Goal: Browse casually: Explore the website without a specific task or goal

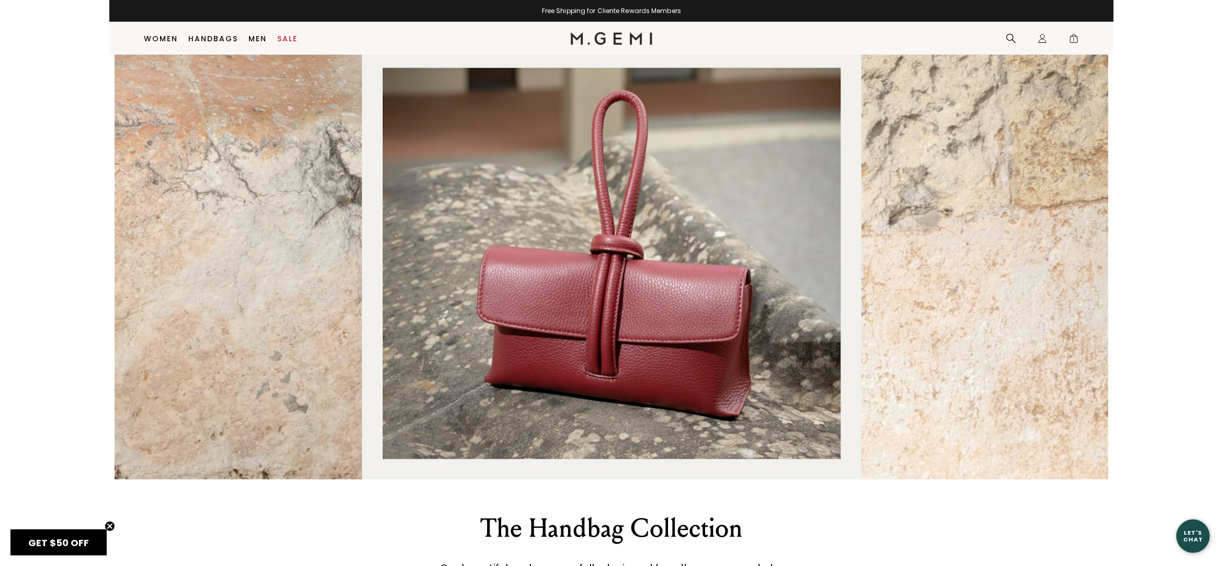
scroll to position [1390, 0]
click at [600, 318] on img "Banner that redirects to an awesome page" at bounding box center [612, 264] width 994 height 431
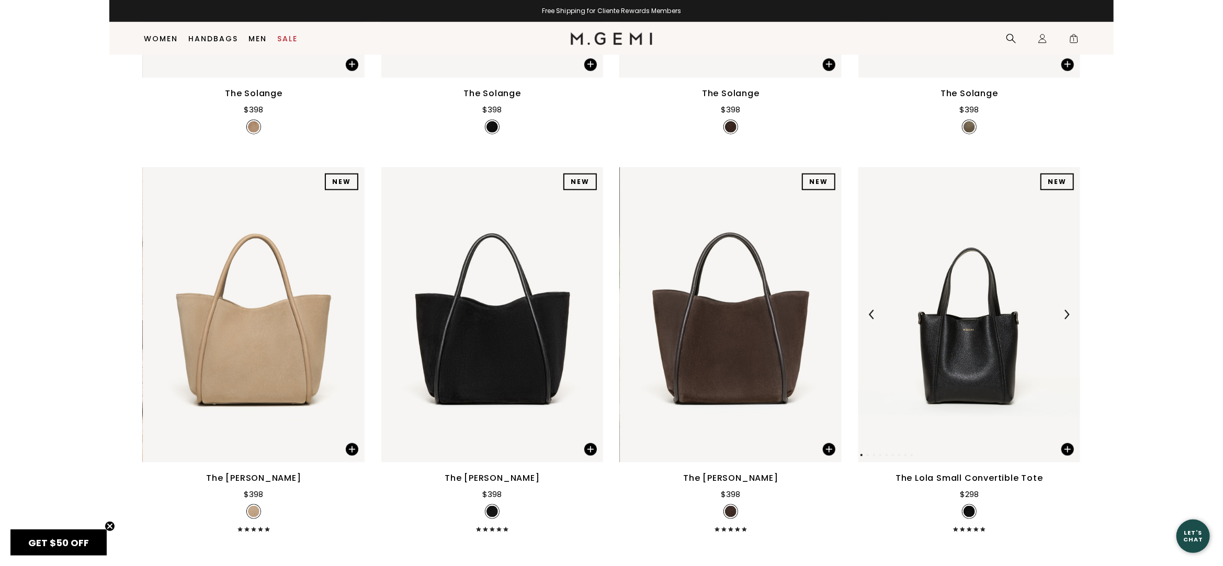
click at [874, 311] on img at bounding box center [871, 314] width 9 height 9
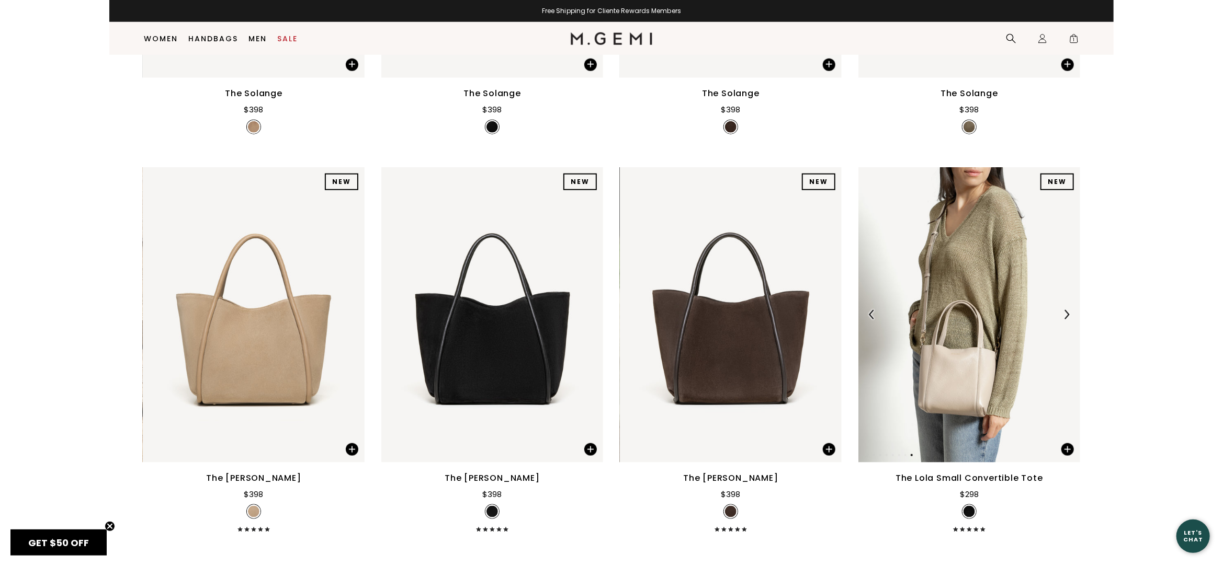
click at [874, 311] on img at bounding box center [871, 314] width 9 height 9
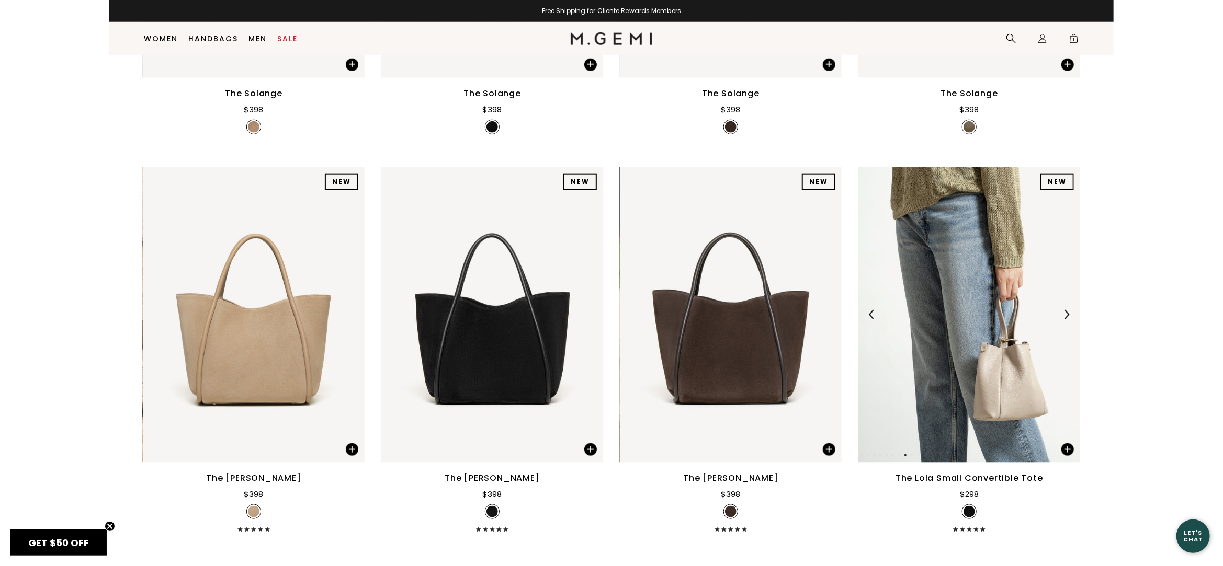
click at [874, 311] on img at bounding box center [871, 314] width 9 height 9
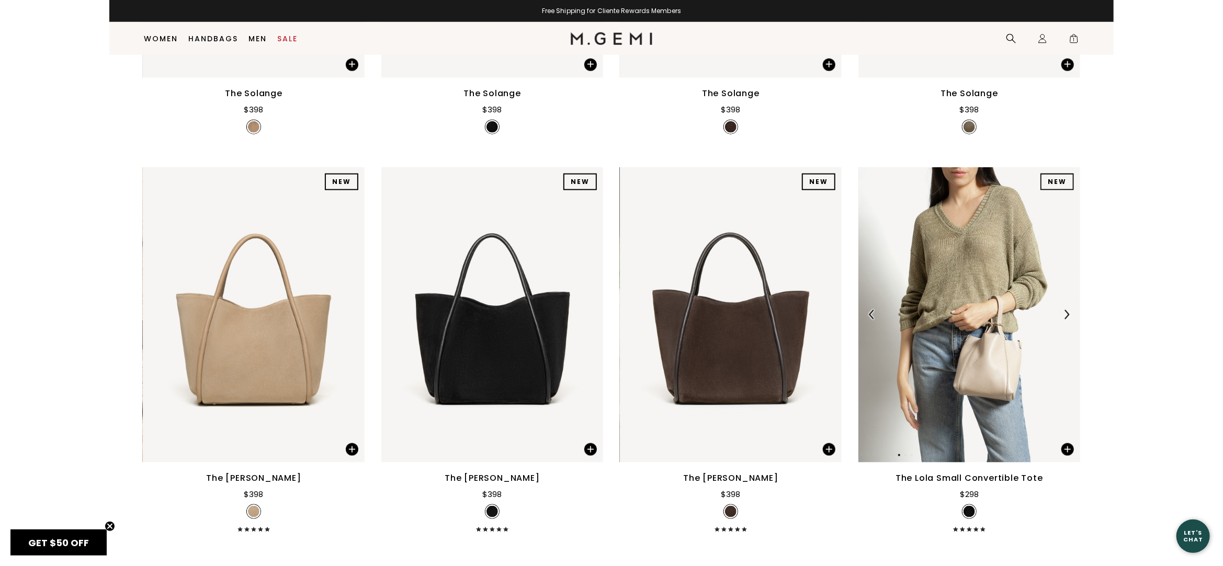
click at [874, 311] on img at bounding box center [871, 314] width 9 height 9
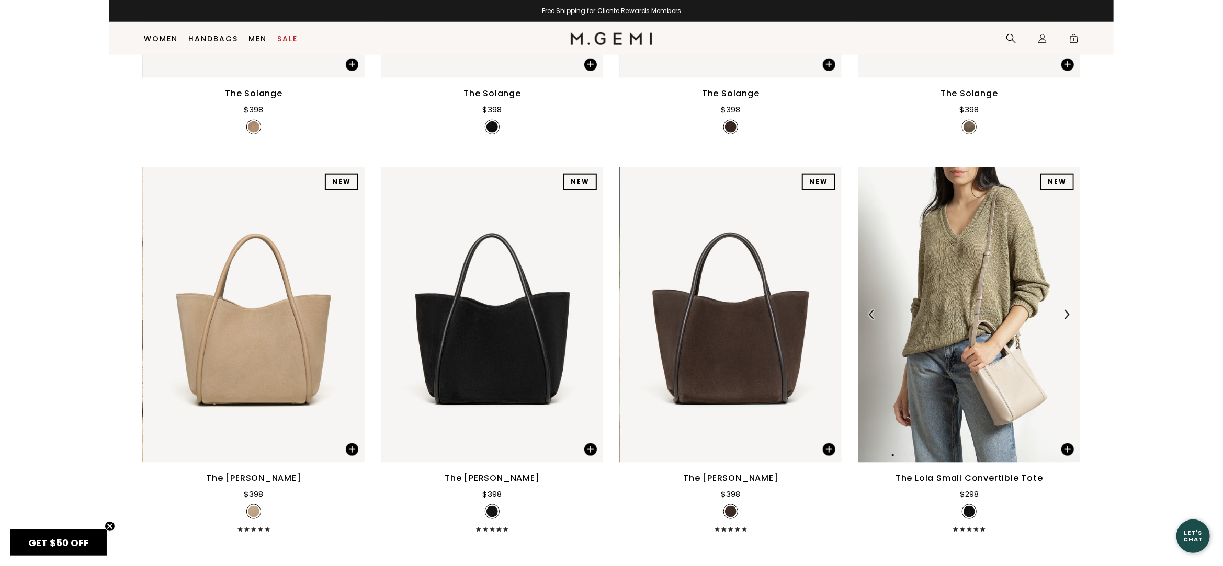
click at [874, 311] on img at bounding box center [871, 314] width 9 height 9
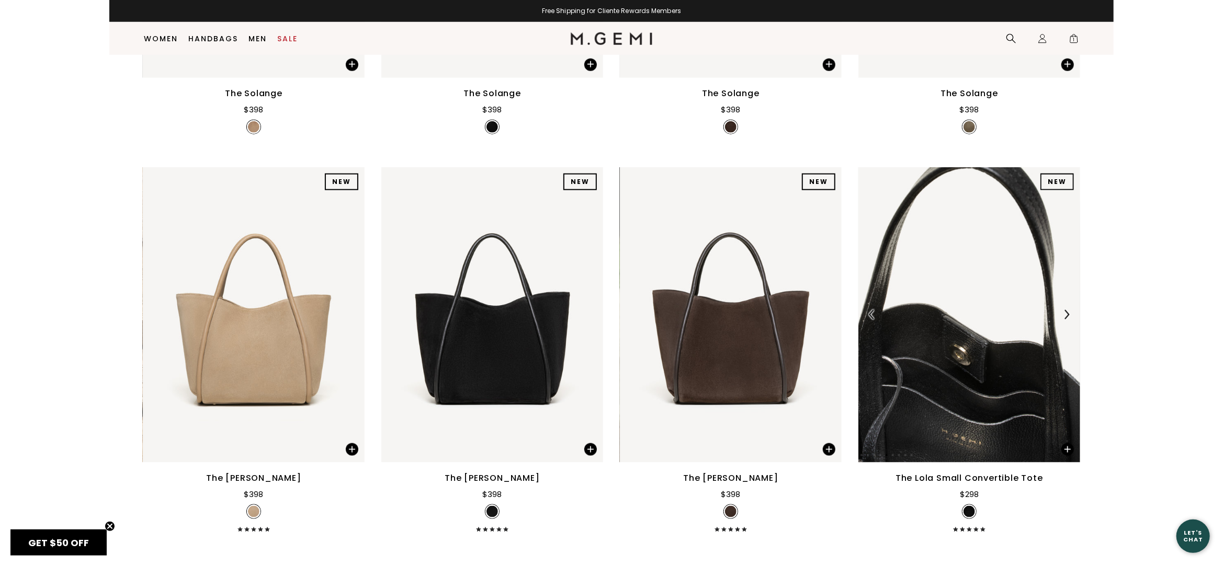
click at [874, 311] on img at bounding box center [871, 314] width 9 height 9
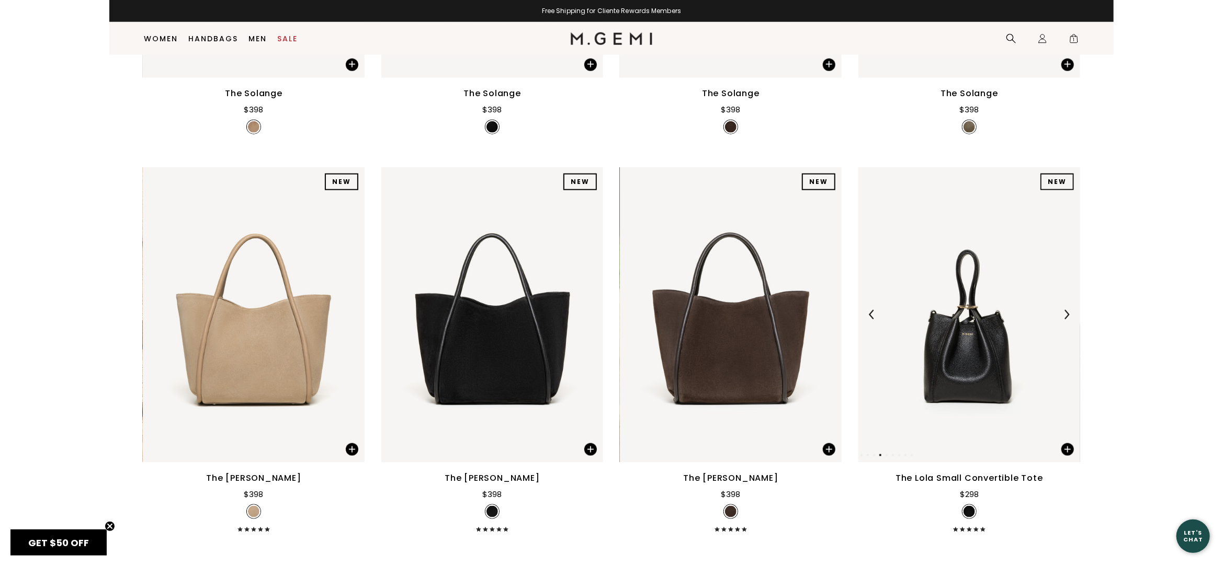
click at [874, 311] on img at bounding box center [871, 314] width 9 height 9
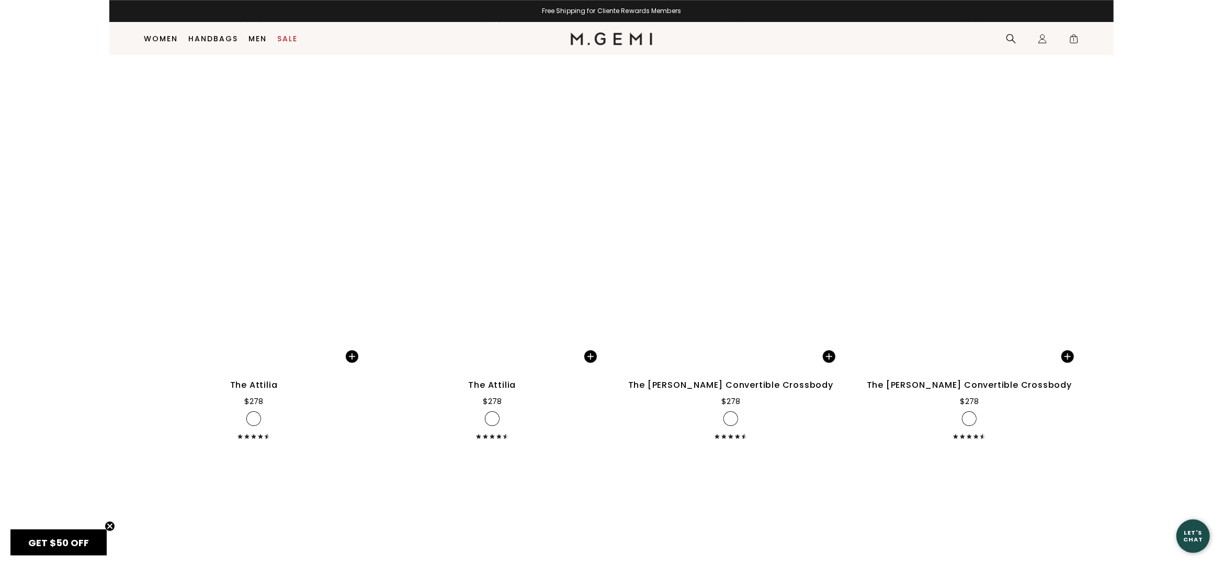
scroll to position [2488, 0]
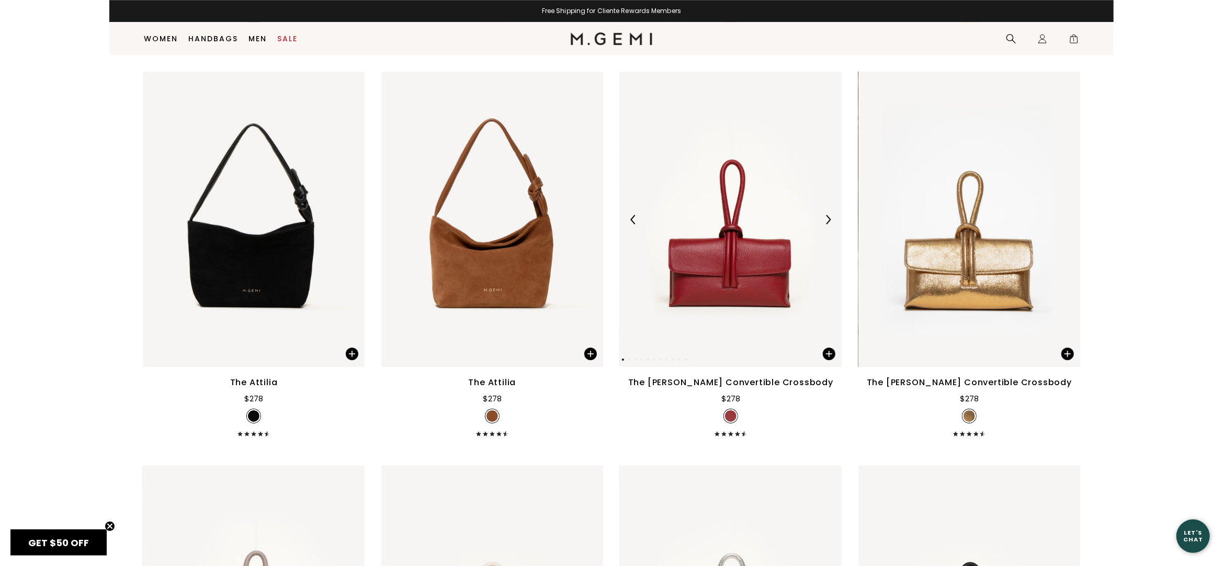
click at [637, 217] on img at bounding box center [633, 219] width 9 height 9
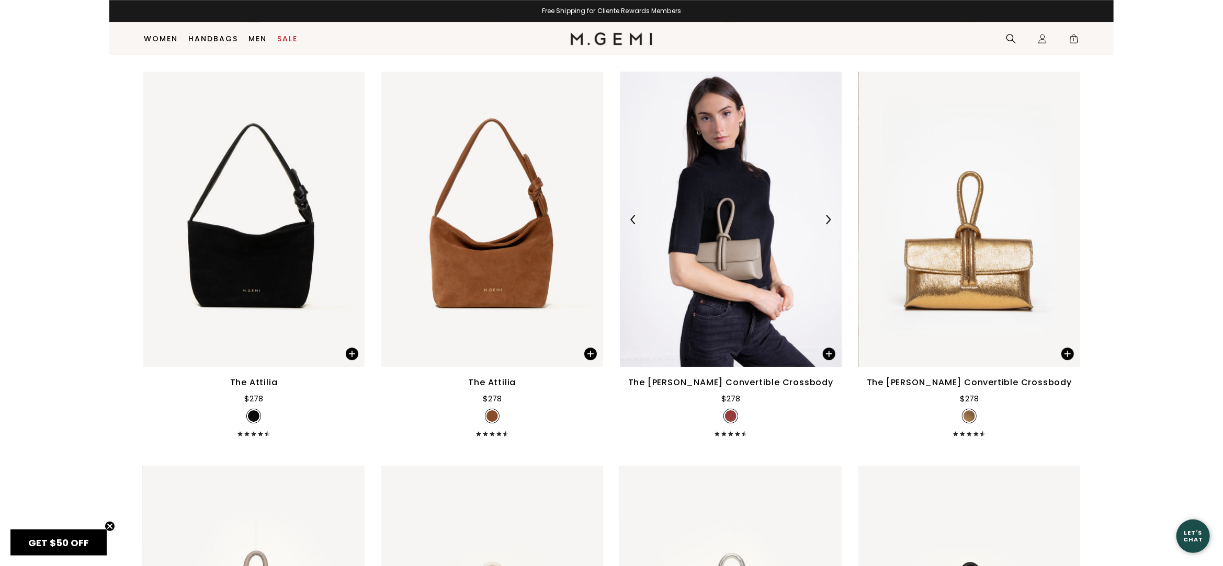
click at [637, 217] on img at bounding box center [633, 219] width 9 height 9
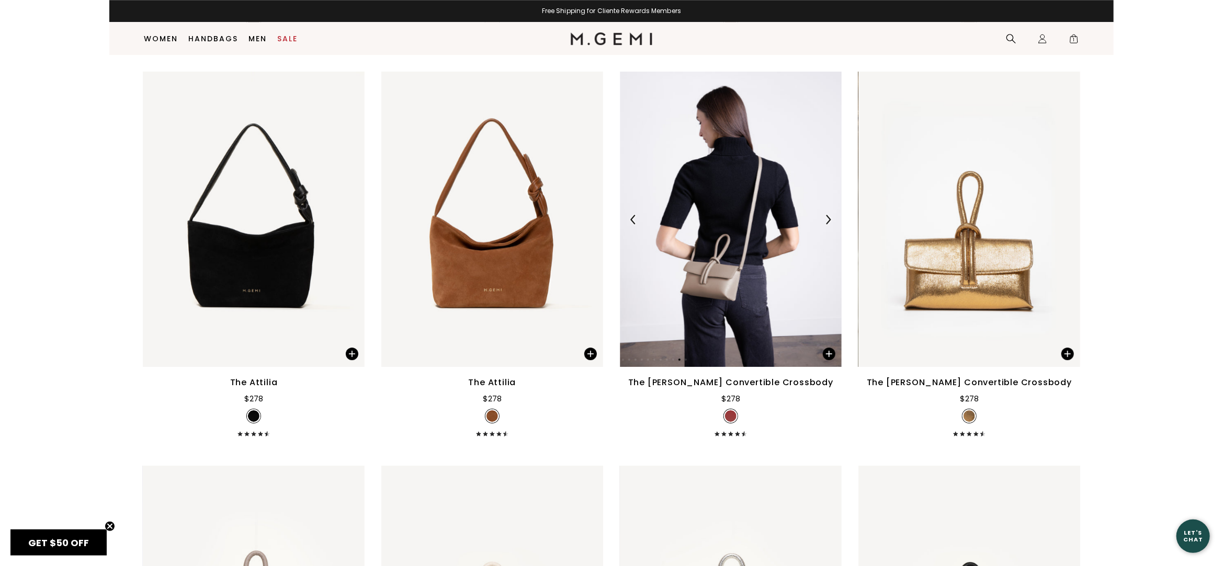
click at [637, 217] on img at bounding box center [633, 219] width 9 height 9
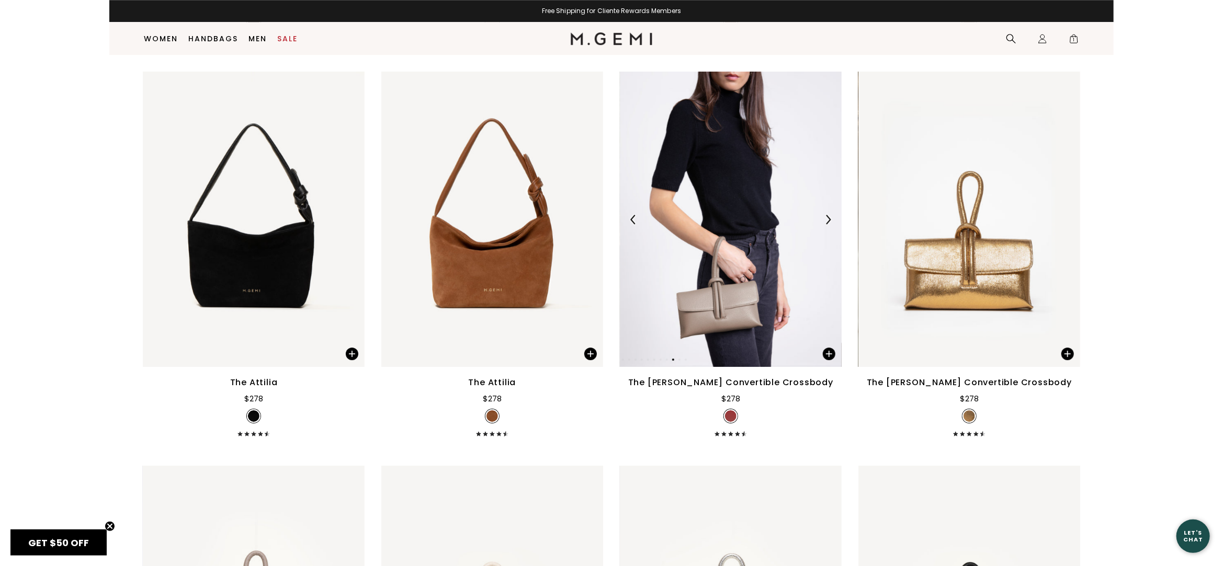
click at [637, 217] on img at bounding box center [633, 219] width 9 height 9
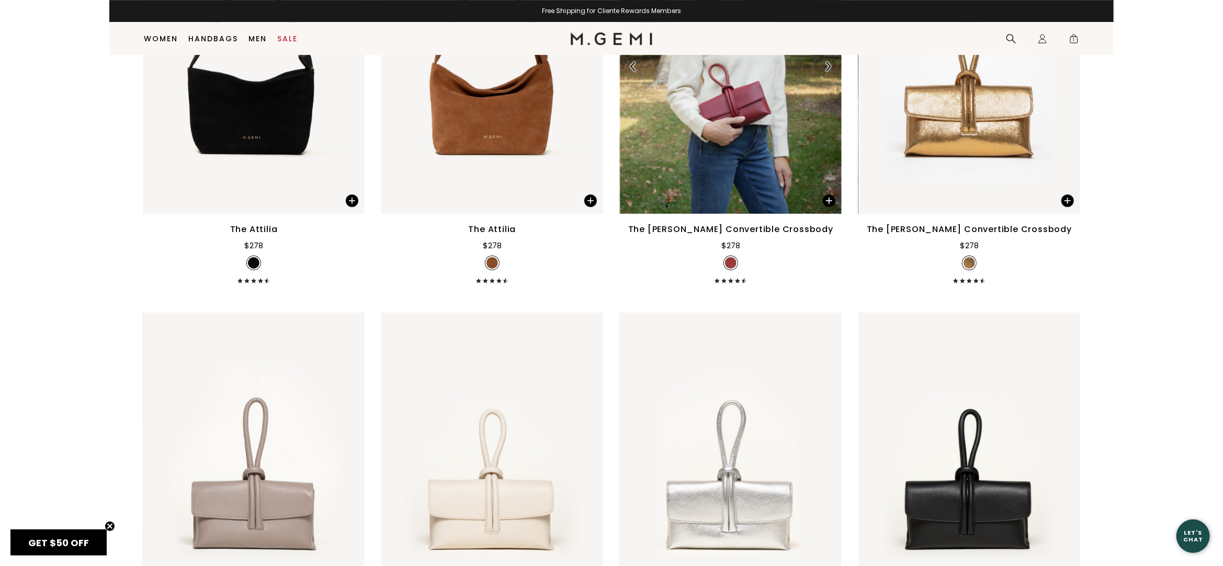
scroll to position [2749, 0]
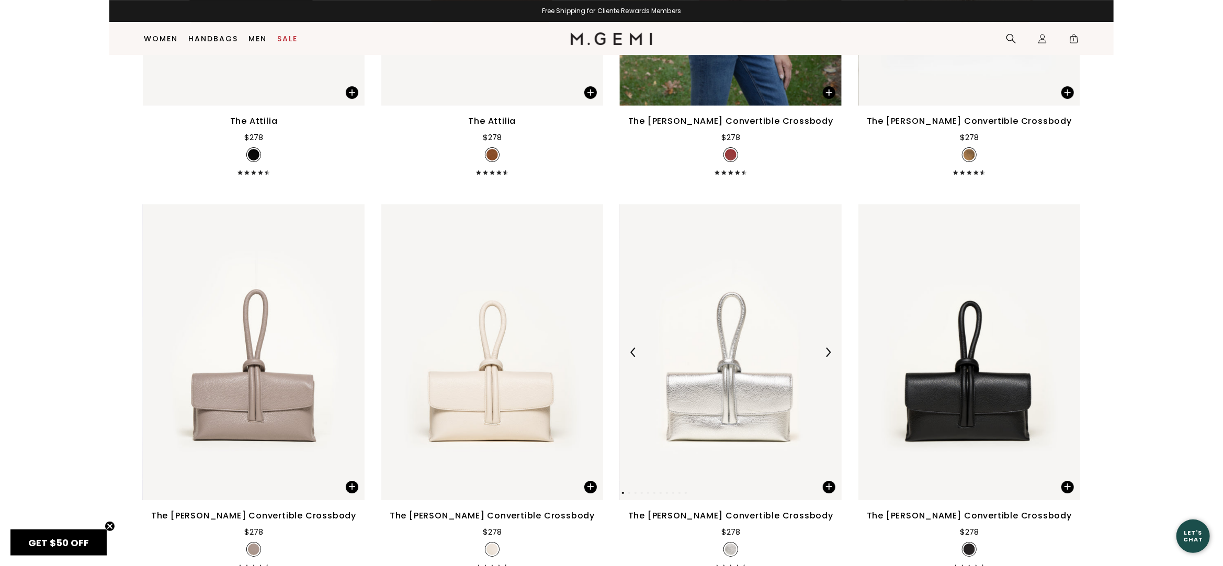
click at [627, 348] on div at bounding box center [633, 352] width 17 height 17
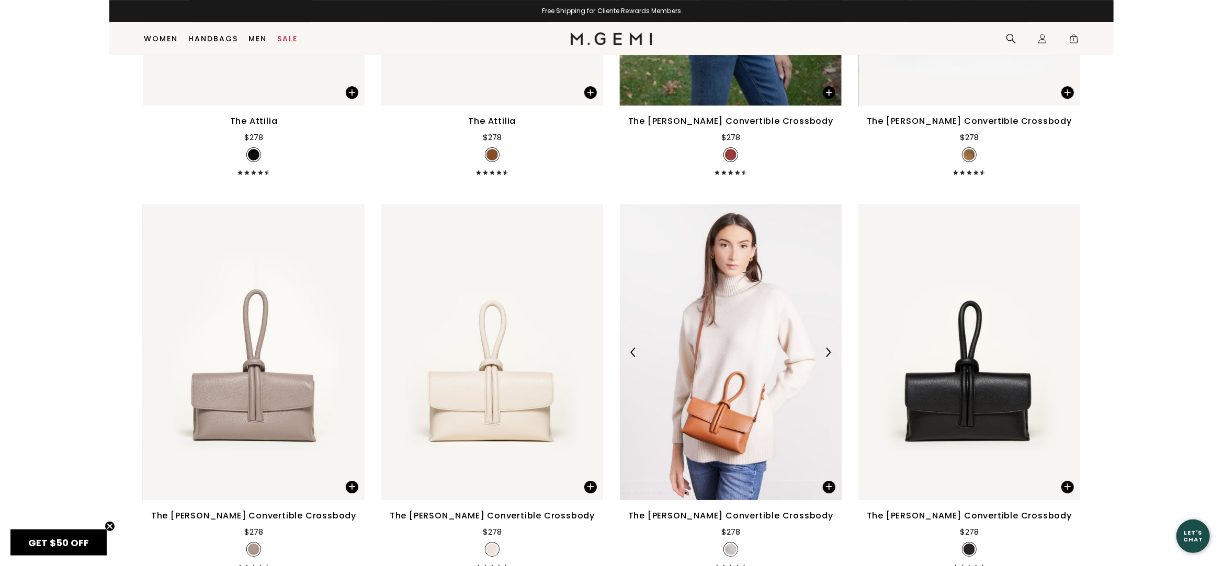
click at [627, 348] on div at bounding box center [633, 352] width 17 height 17
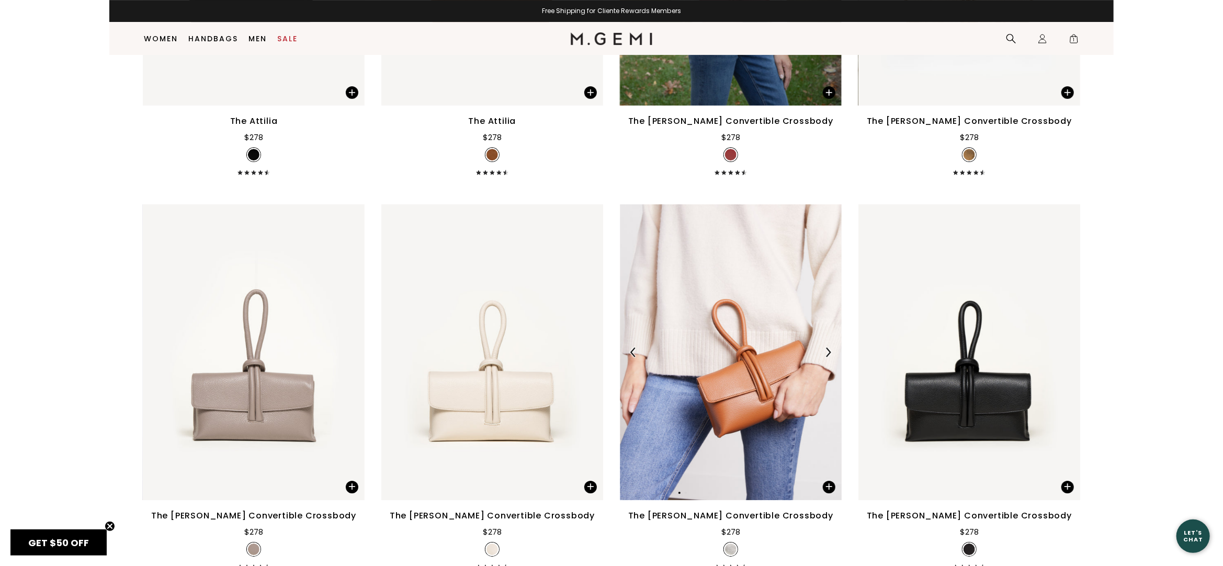
click at [627, 348] on div at bounding box center [633, 352] width 17 height 17
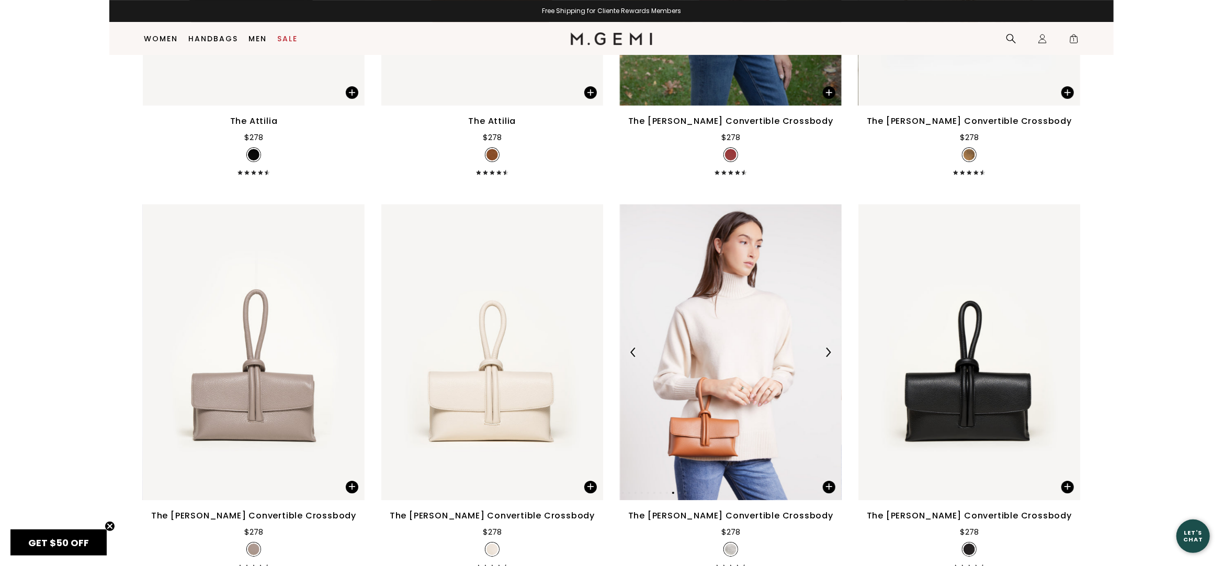
click at [627, 348] on div at bounding box center [633, 352] width 17 height 17
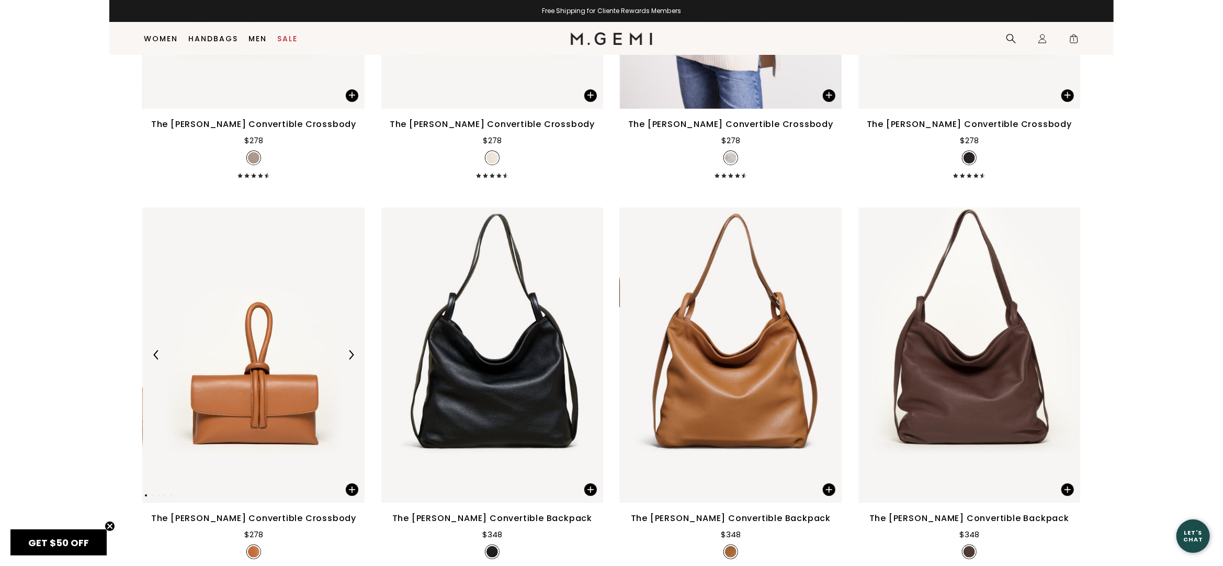
scroll to position [3377, 0]
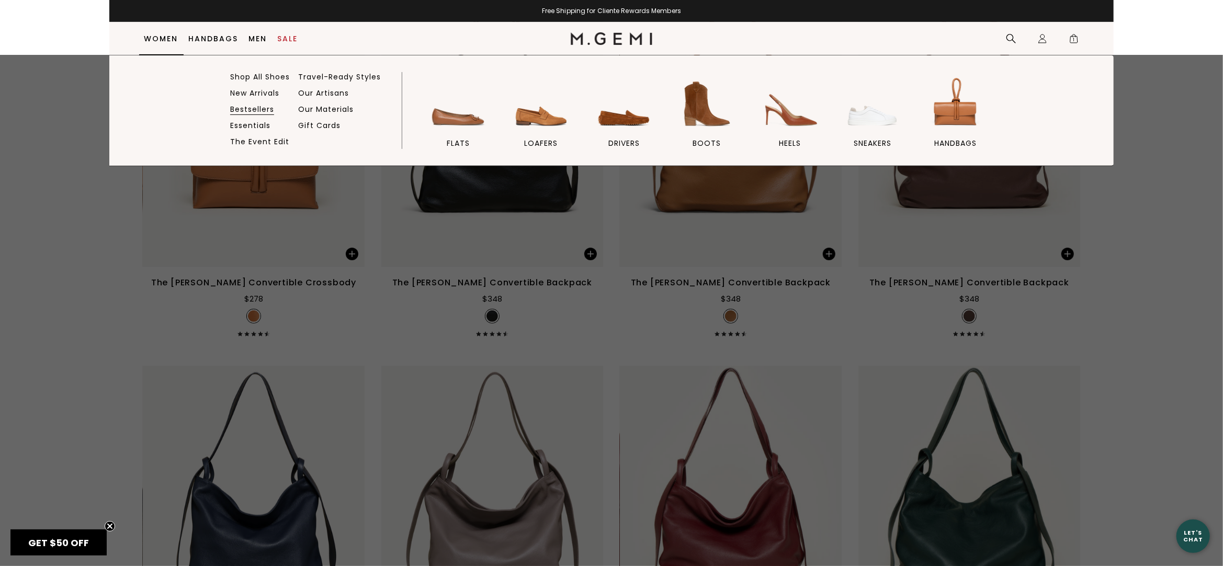
click at [241, 108] on link "Bestsellers" at bounding box center [252, 109] width 44 height 9
